Goal: Information Seeking & Learning: Learn about a topic

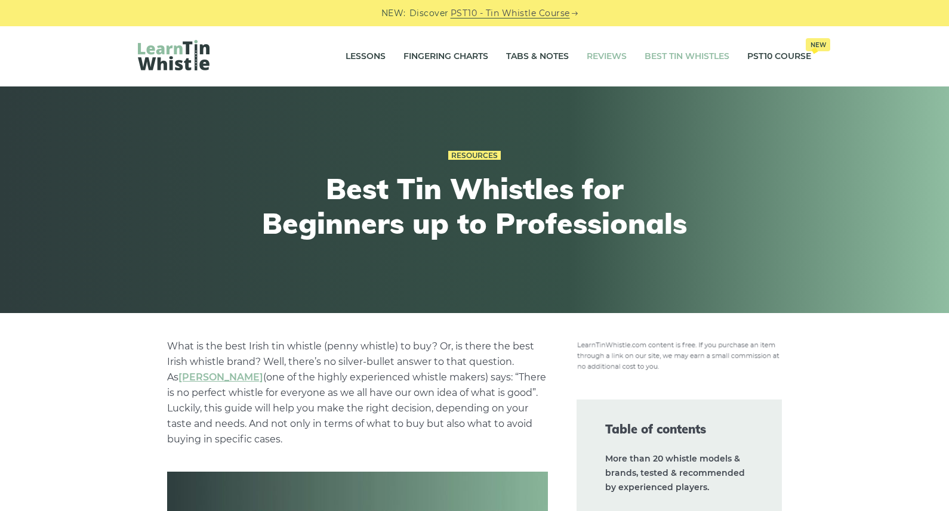
click at [595, 55] on link "Reviews" at bounding box center [606, 57] width 40 height 30
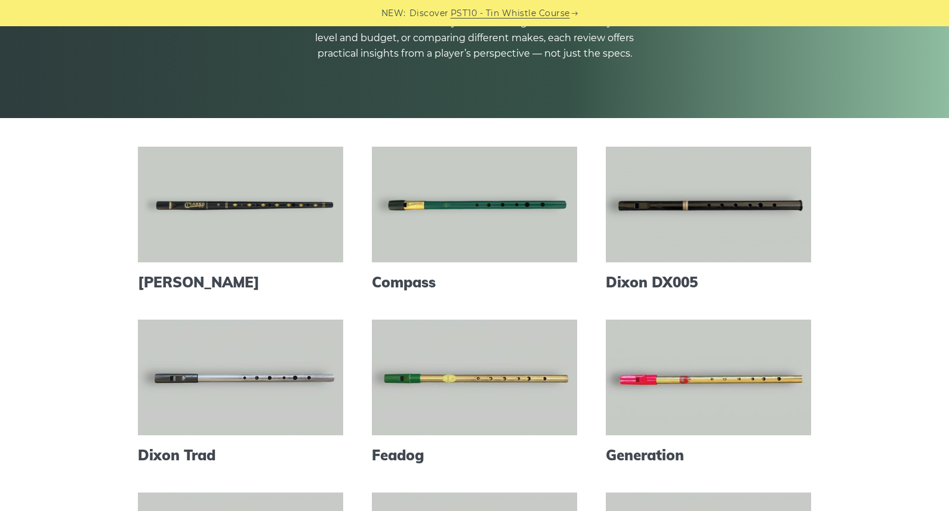
scroll to position [196, 0]
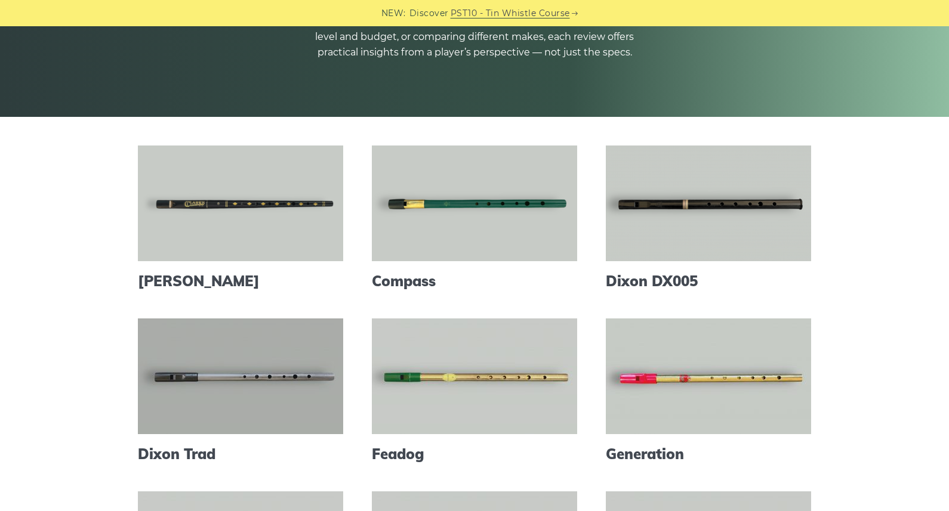
click at [235, 392] on link at bounding box center [240, 377] width 205 height 116
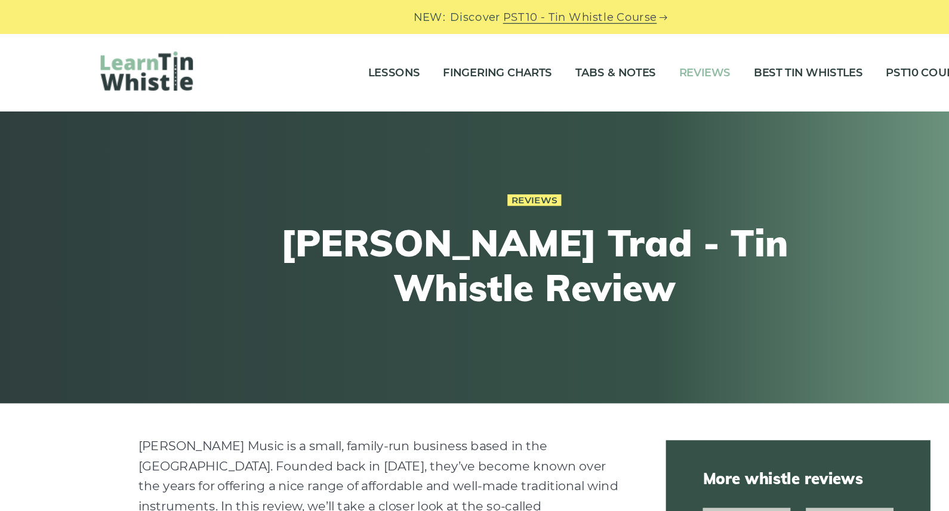
click at [593, 55] on link "Reviews" at bounding box center [606, 57] width 40 height 30
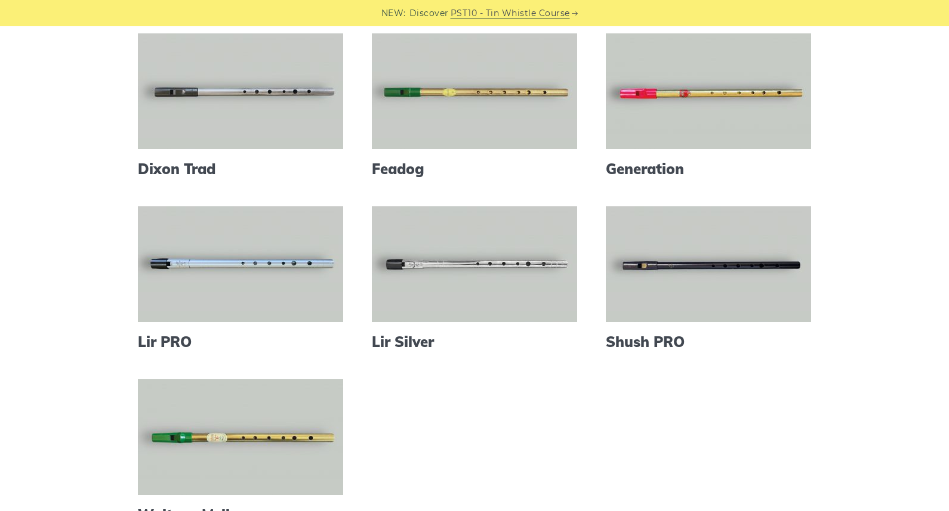
scroll to position [487, 0]
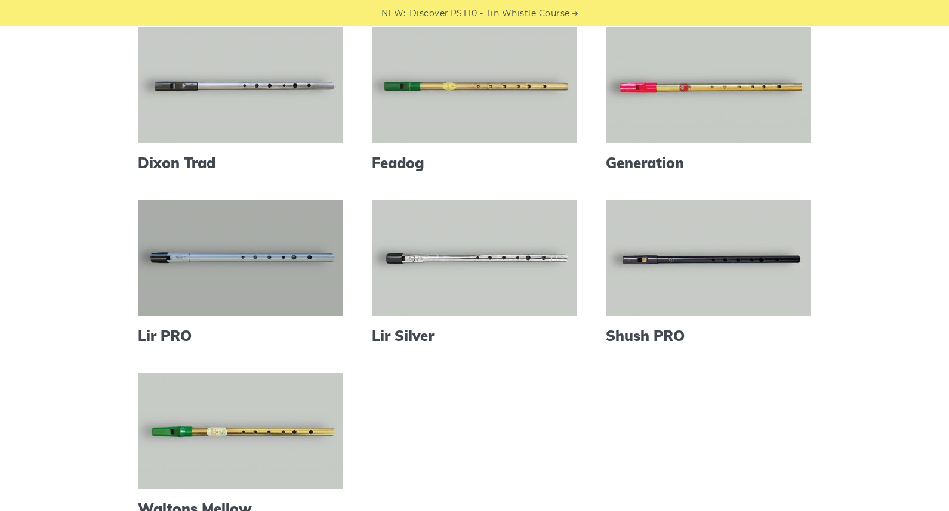
click at [297, 278] on link at bounding box center [240, 258] width 205 height 116
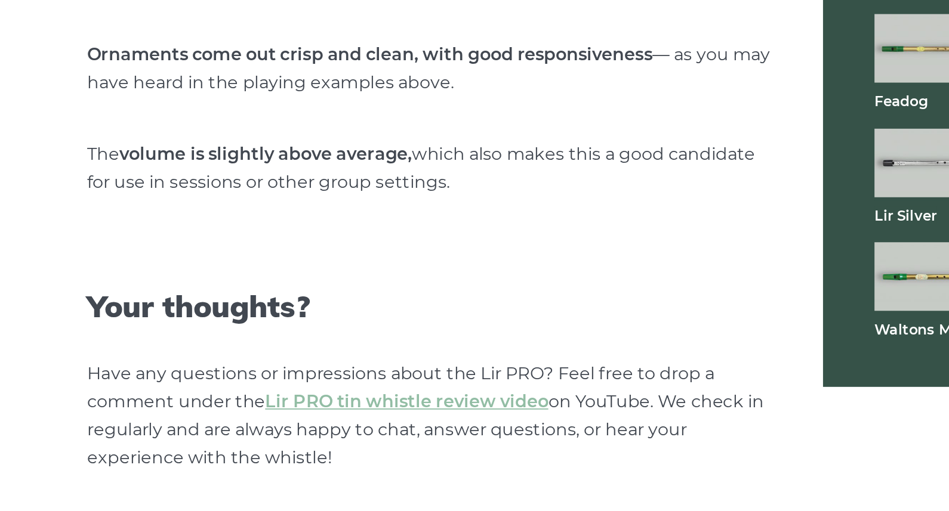
scroll to position [2889, 0]
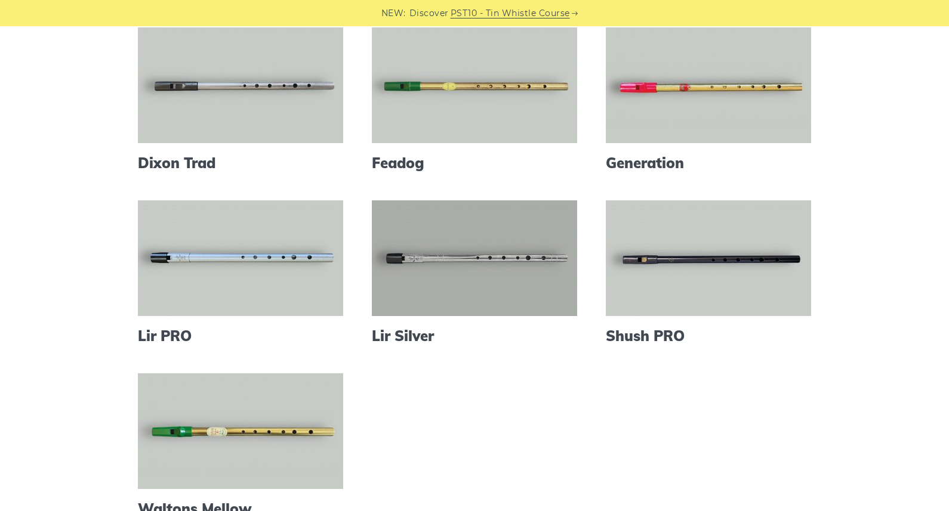
click at [475, 282] on link at bounding box center [474, 258] width 205 height 116
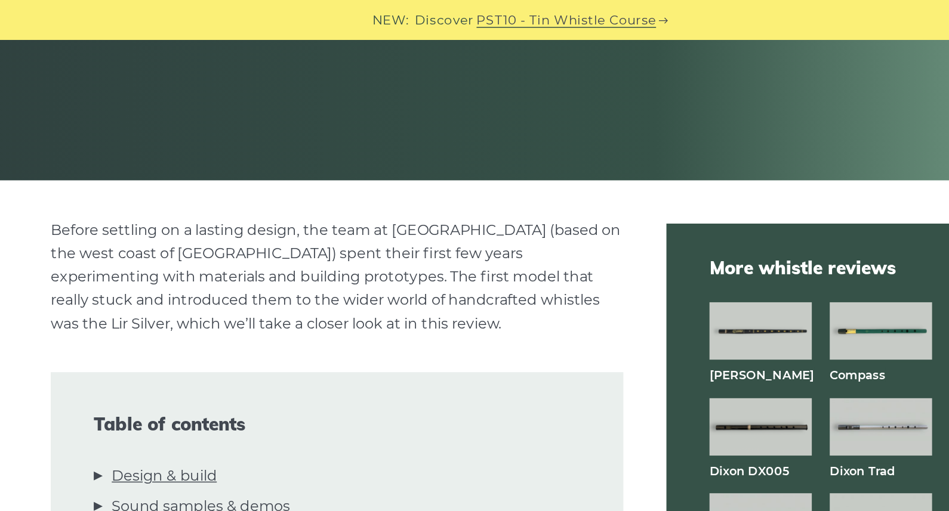
scroll to position [190, 0]
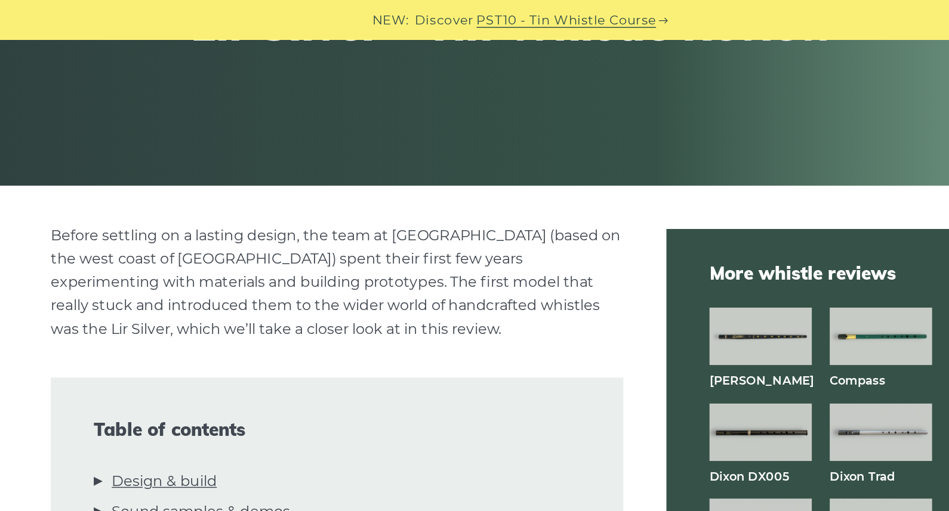
click at [482, 13] on link "PST10 - Tin Whistle Course" at bounding box center [509, 14] width 119 height 14
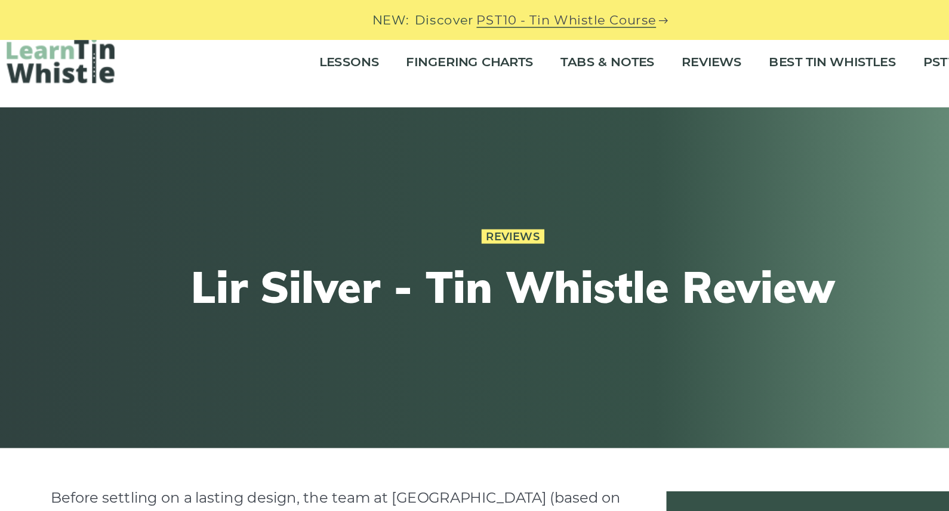
scroll to position [0, 0]
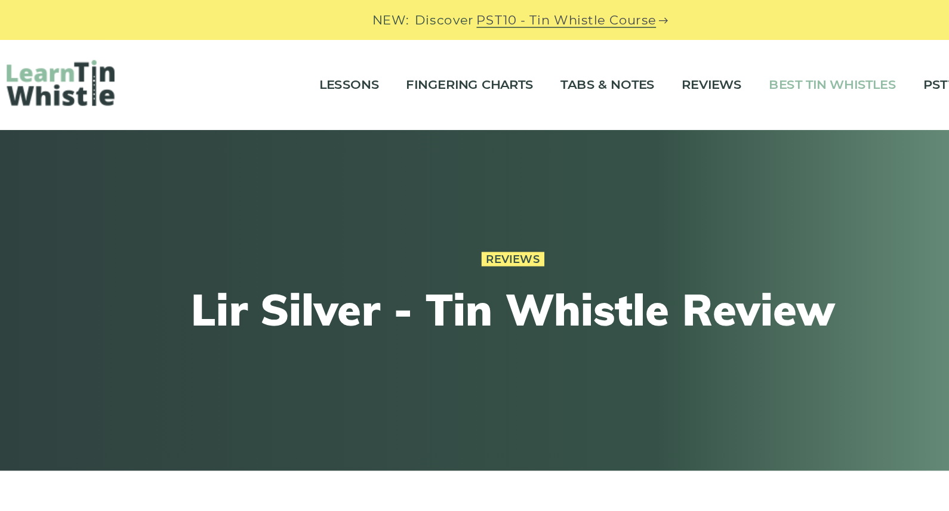
click at [660, 55] on link "Best Tin Whistles" at bounding box center [686, 57] width 85 height 30
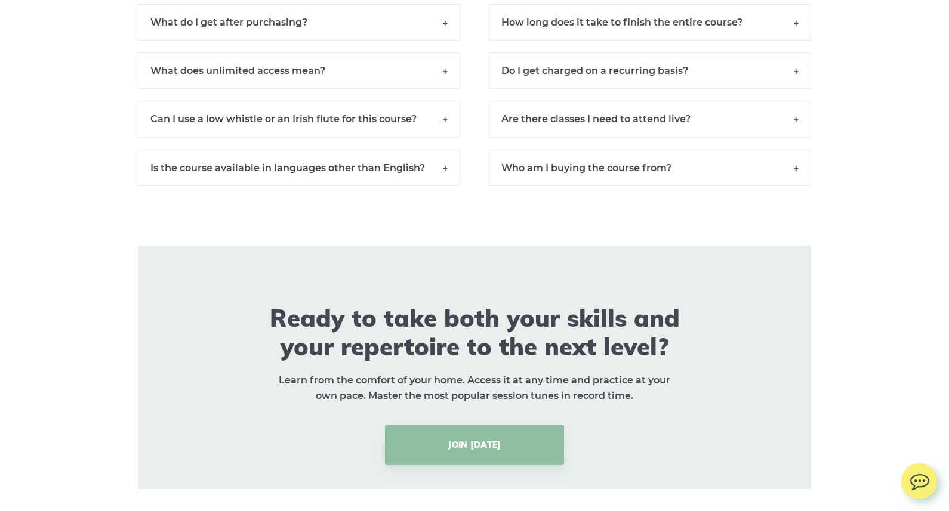
scroll to position [8396, 0]
click at [662, 176] on h6 "Who am I buying the course from?" at bounding box center [650, 168] width 322 height 36
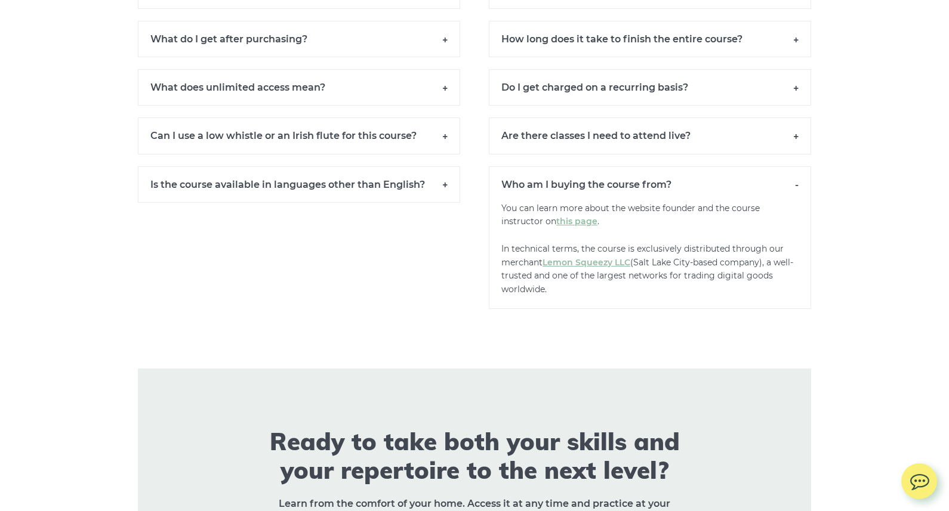
scroll to position [8379, 0]
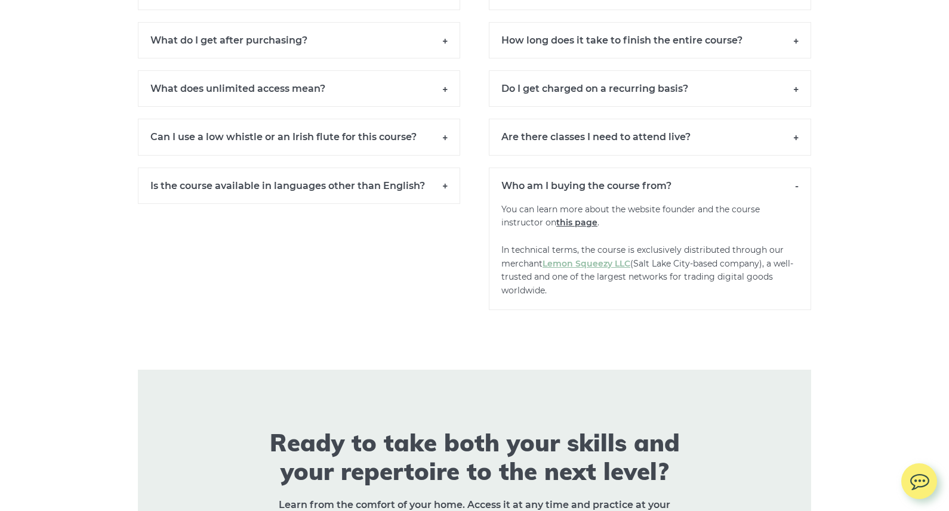
click at [577, 228] on link "this page" at bounding box center [576, 222] width 41 height 11
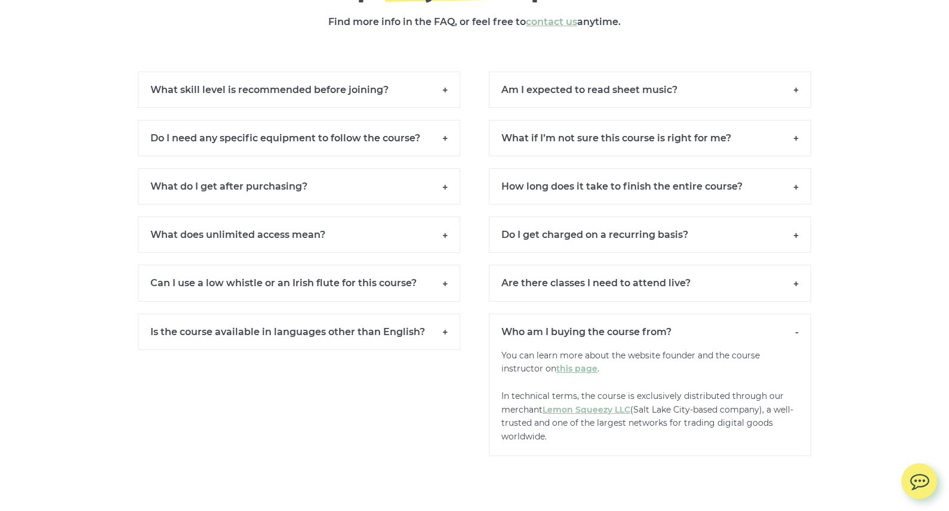
scroll to position [8232, 0]
click at [600, 98] on h6 "Am I expected to read sheet music?" at bounding box center [650, 90] width 322 height 36
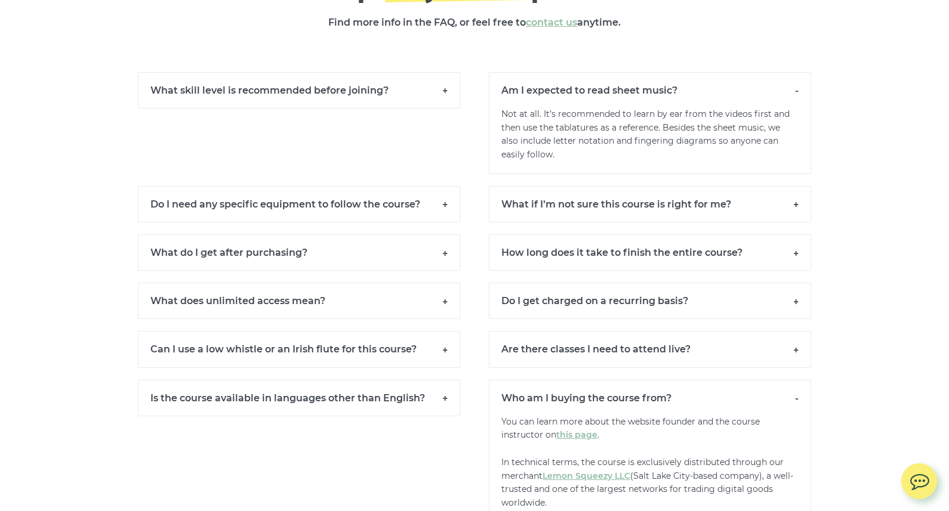
click at [600, 98] on h6 "Am I expected to read sheet music?" at bounding box center [650, 90] width 322 height 36
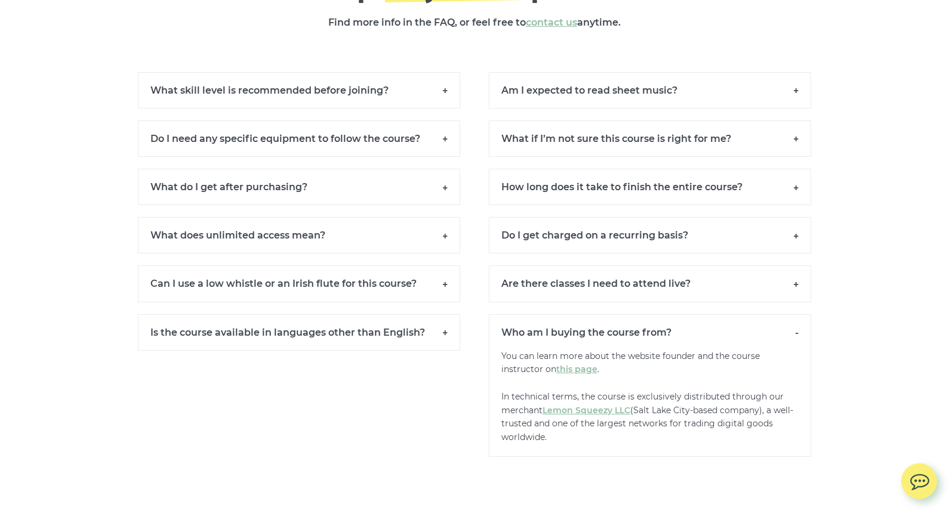
click at [369, 155] on h6 "Do I need any specific equipment to follow the course?" at bounding box center [299, 139] width 322 height 36
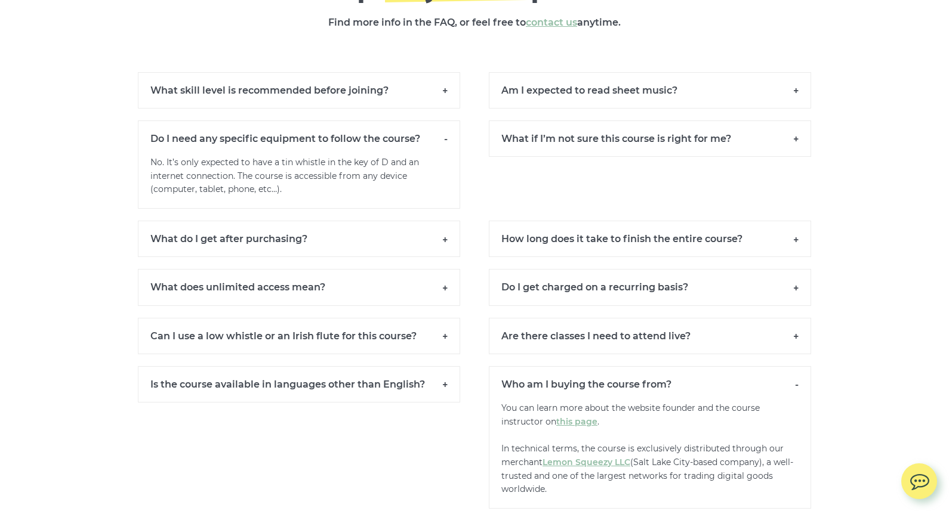
click at [369, 155] on h6 "Do I need any specific equipment to follow the course?" at bounding box center [299, 139] width 322 height 36
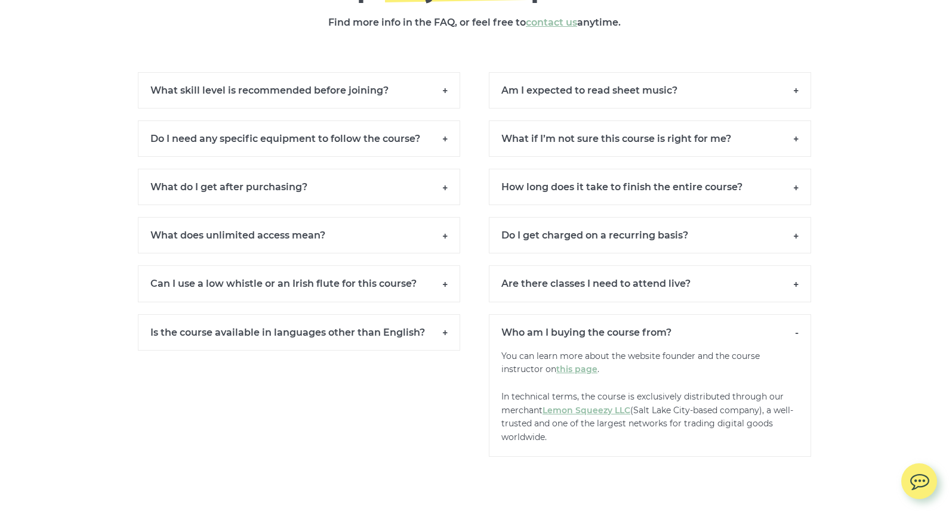
click at [328, 201] on h6 "What do I get after purchasing?" at bounding box center [299, 187] width 322 height 36
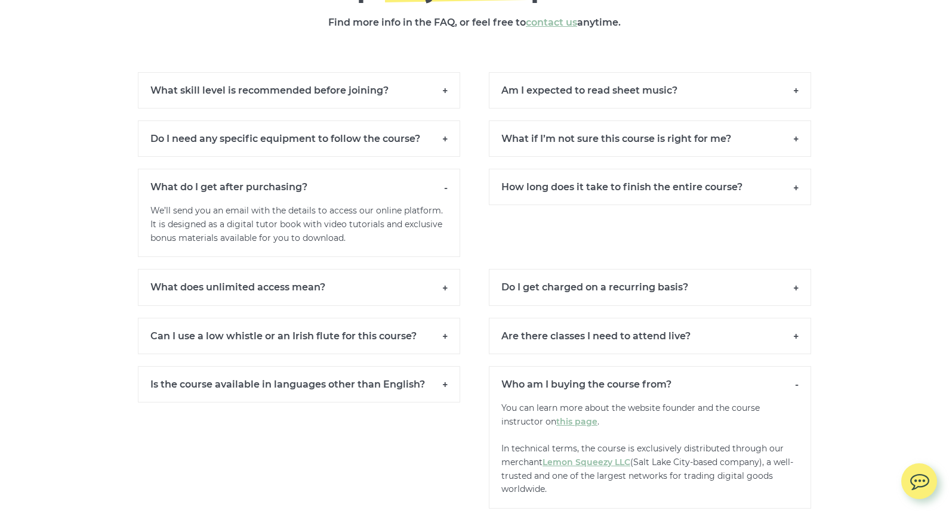
click at [322, 241] on p "We’ll send you an email with the details to access our online platform. It is d…" at bounding box center [299, 230] width 322 height 53
click at [339, 223] on p "We’ll send you an email with the details to access our online platform. It is d…" at bounding box center [299, 230] width 322 height 53
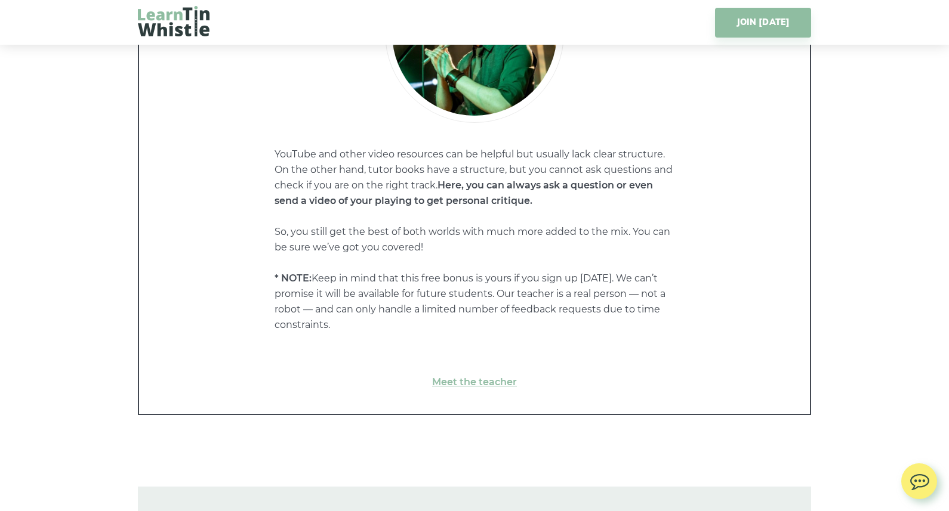
scroll to position [6071, 0]
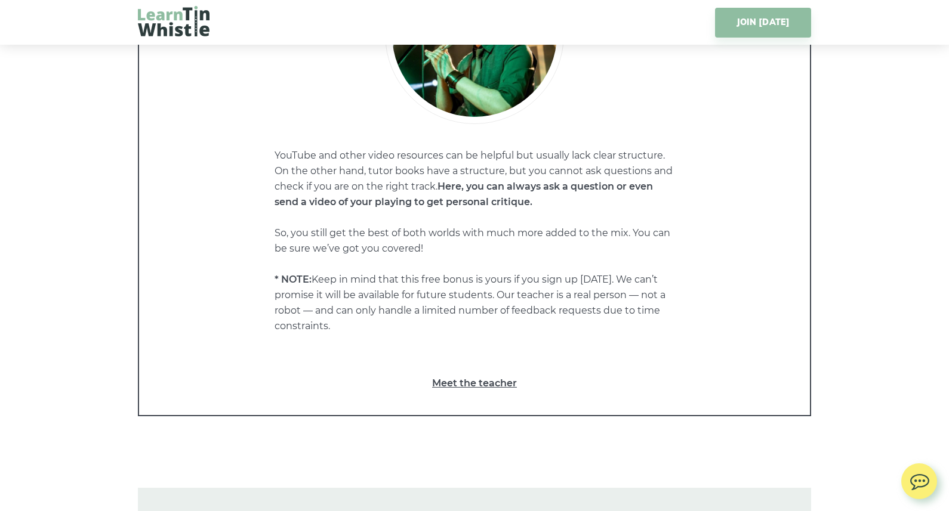
click at [461, 380] on link "Meet the teacher" at bounding box center [474, 384] width 623 height 16
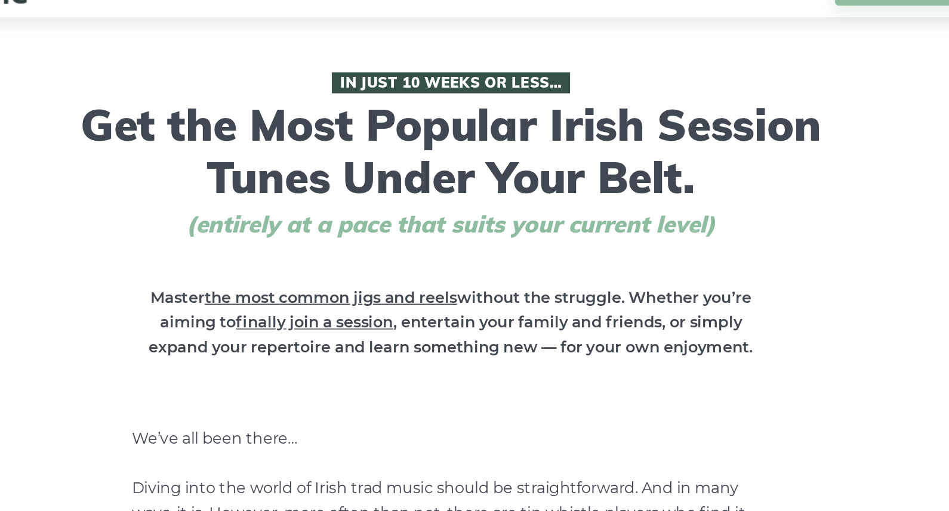
scroll to position [0, 0]
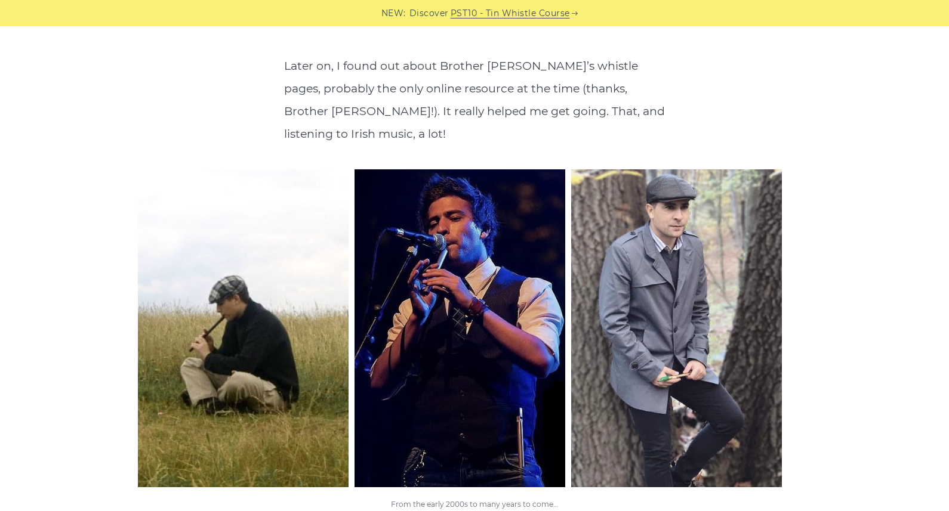
scroll to position [1198, 0]
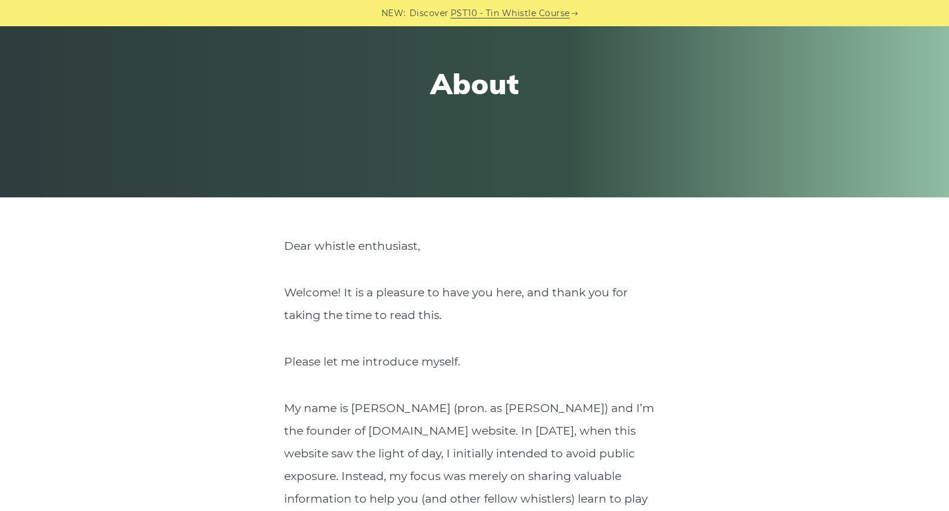
scroll to position [147, 0]
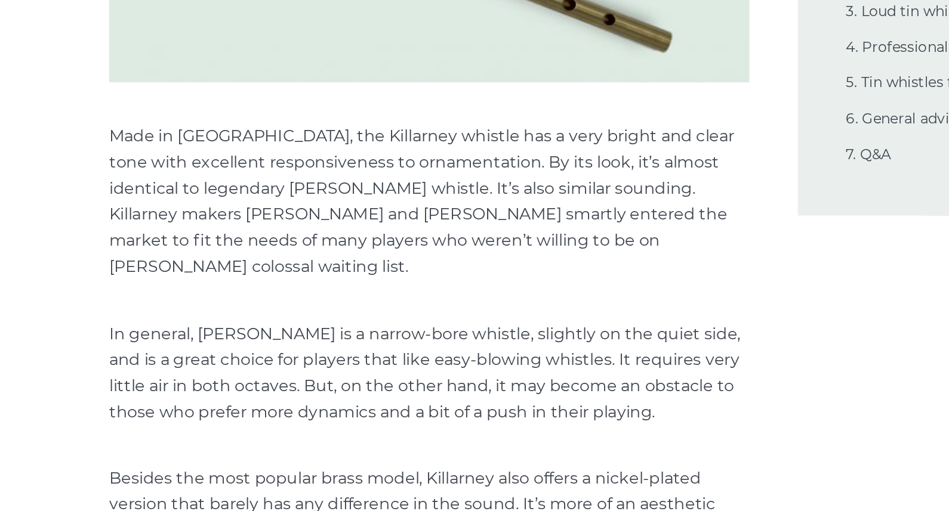
scroll to position [7567, 0]
